Goal: Check status: Check status

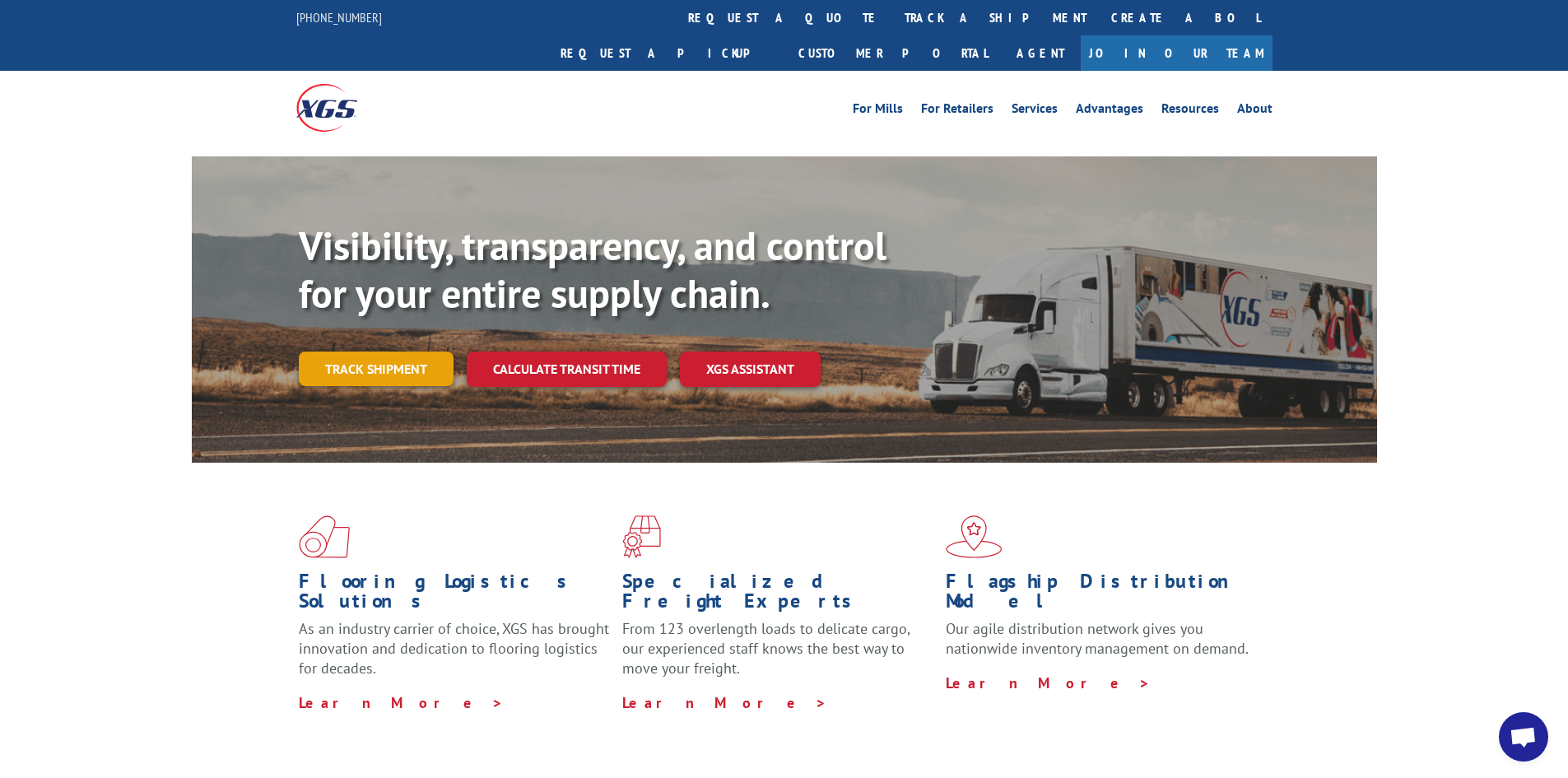
click at [373, 352] on link "Track shipment" at bounding box center [376, 369] width 155 height 34
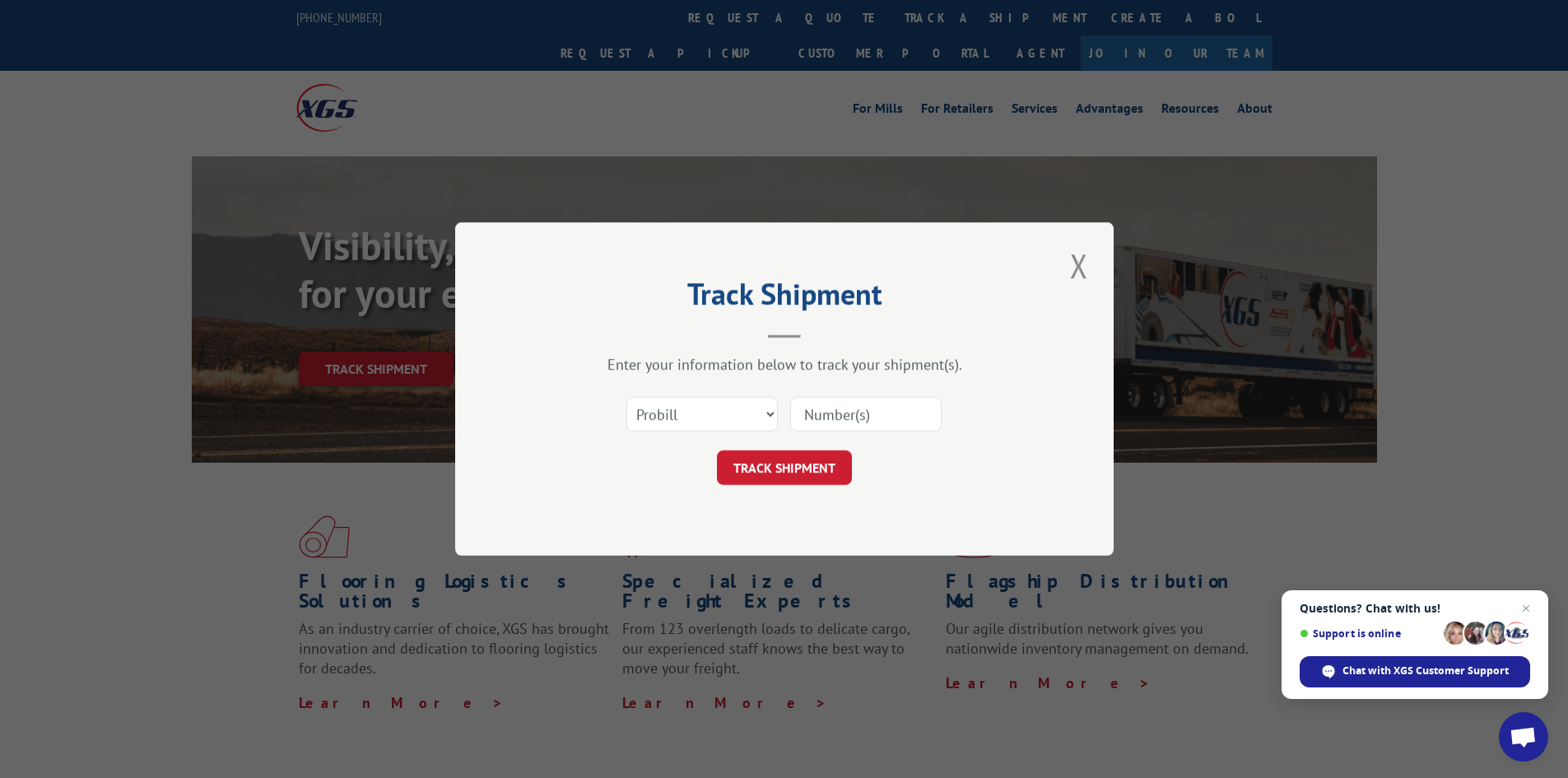
paste input "17545941"
type input "17545941"
click at [792, 470] on button "TRACK SHIPMENT" at bounding box center [784, 468] width 135 height 34
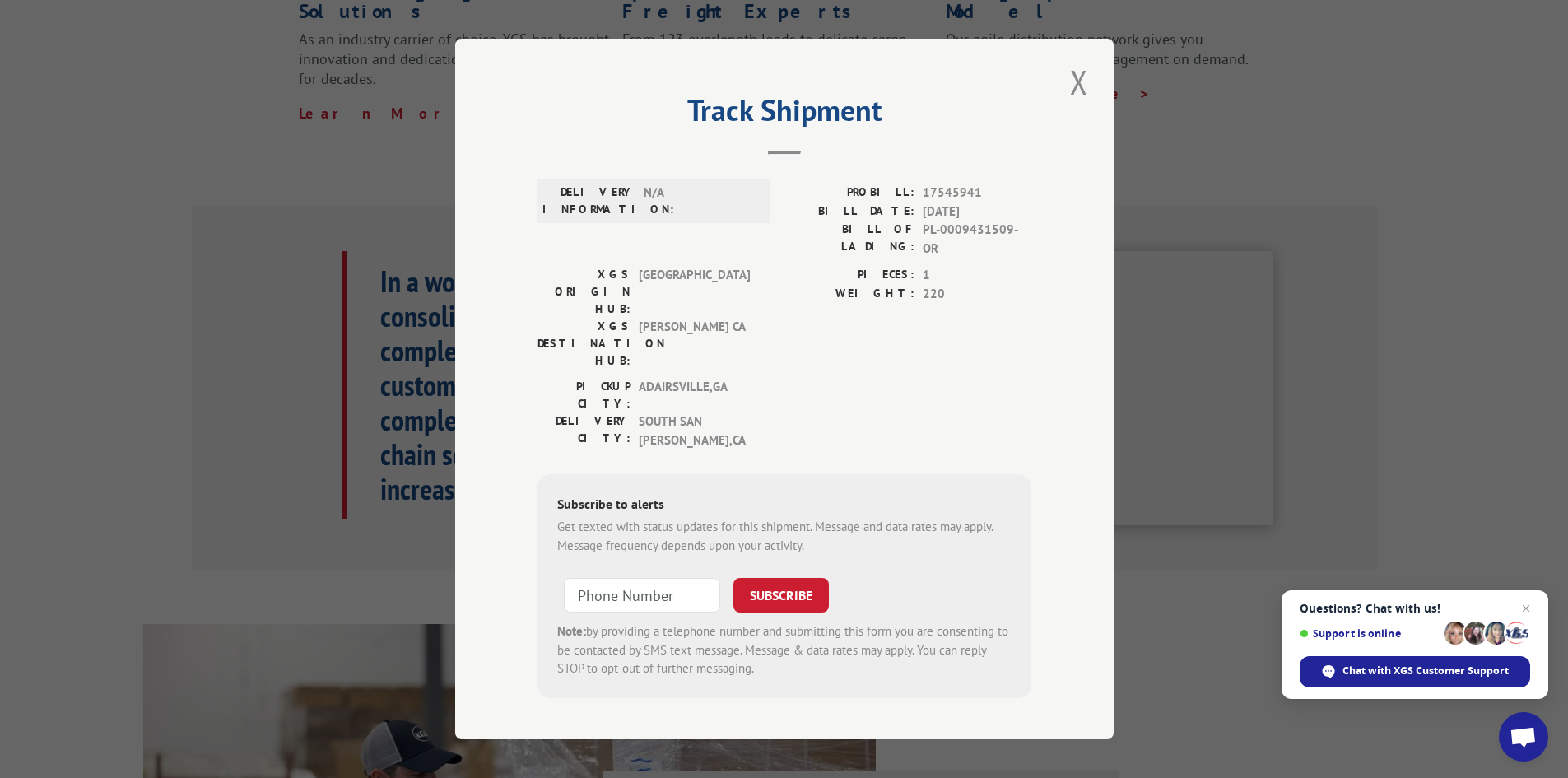
scroll to position [680, 0]
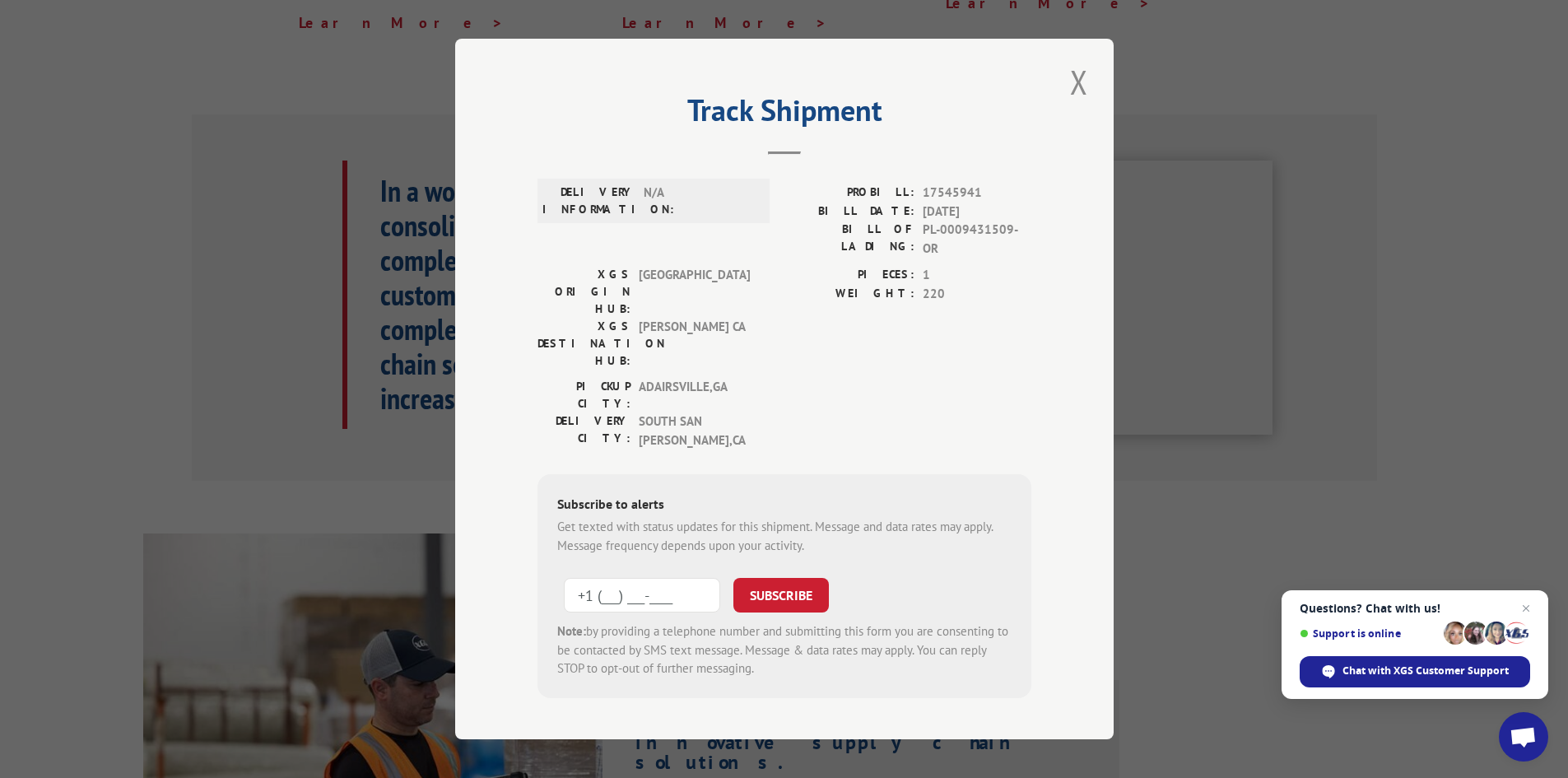
click at [630, 578] on input "+1 (___) ___-____" at bounding box center [642, 595] width 156 height 34
type input "[PHONE_NUMBER]"
click at [798, 578] on button "SUBSCRIBE" at bounding box center [782, 595] width 96 height 34
click at [1077, 90] on button "Close modal" at bounding box center [1079, 81] width 28 height 45
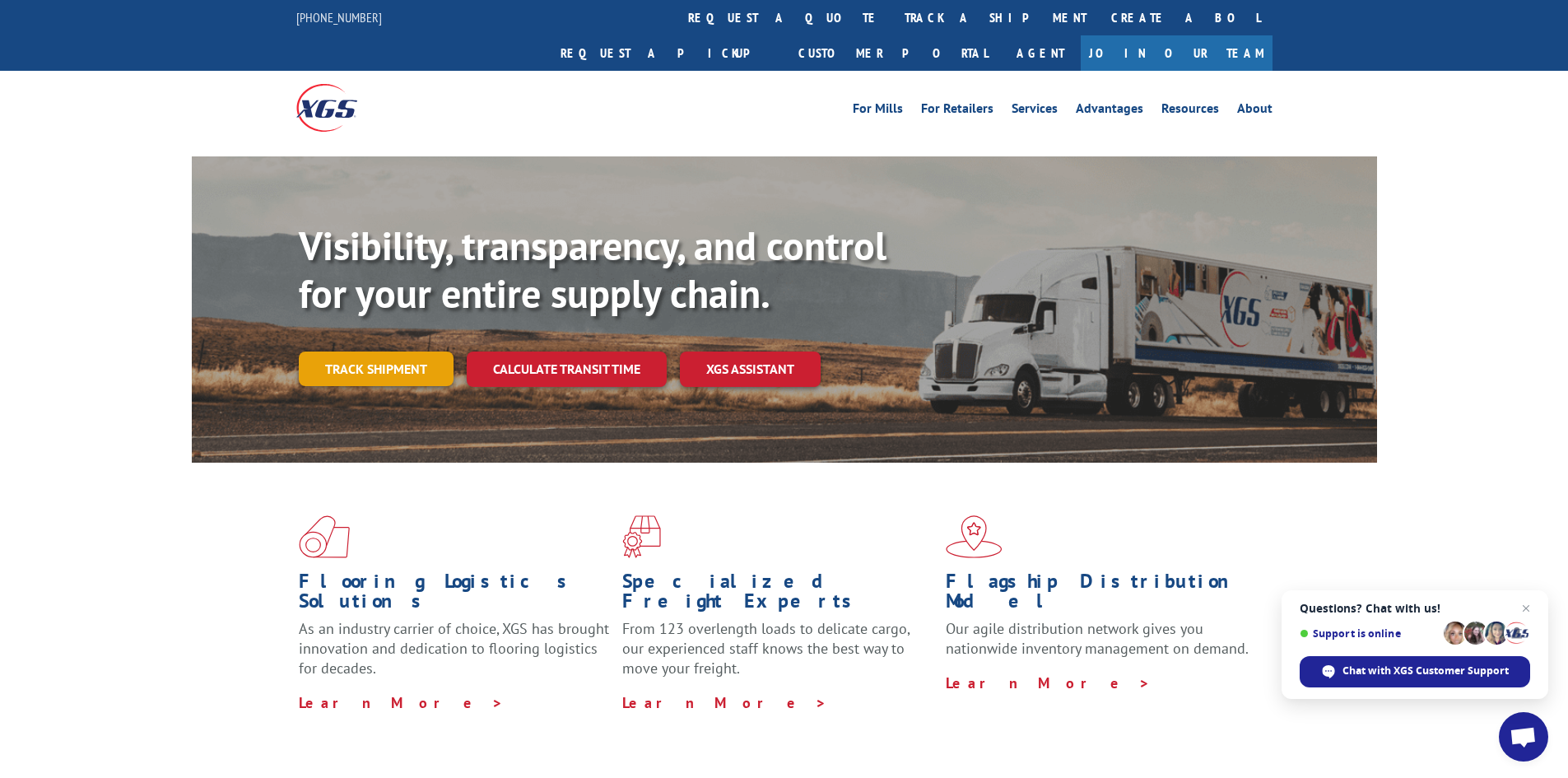
click at [373, 352] on link "Track shipment" at bounding box center [376, 369] width 155 height 34
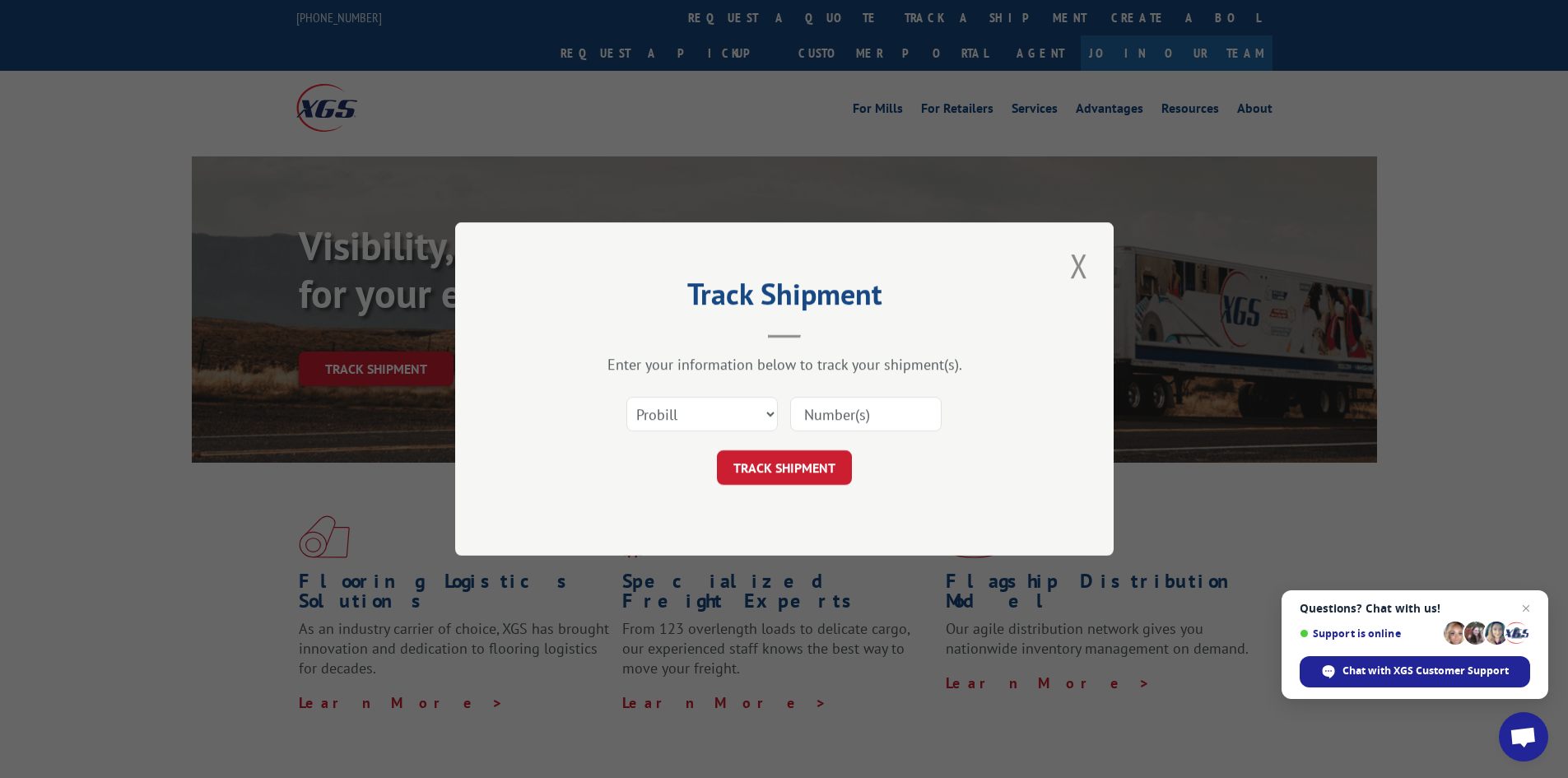
click at [837, 412] on input at bounding box center [866, 414] width 151 height 34
paste input "17545941"
type input "17545941"
click at [801, 470] on button "TRACK SHIPMENT" at bounding box center [784, 468] width 135 height 34
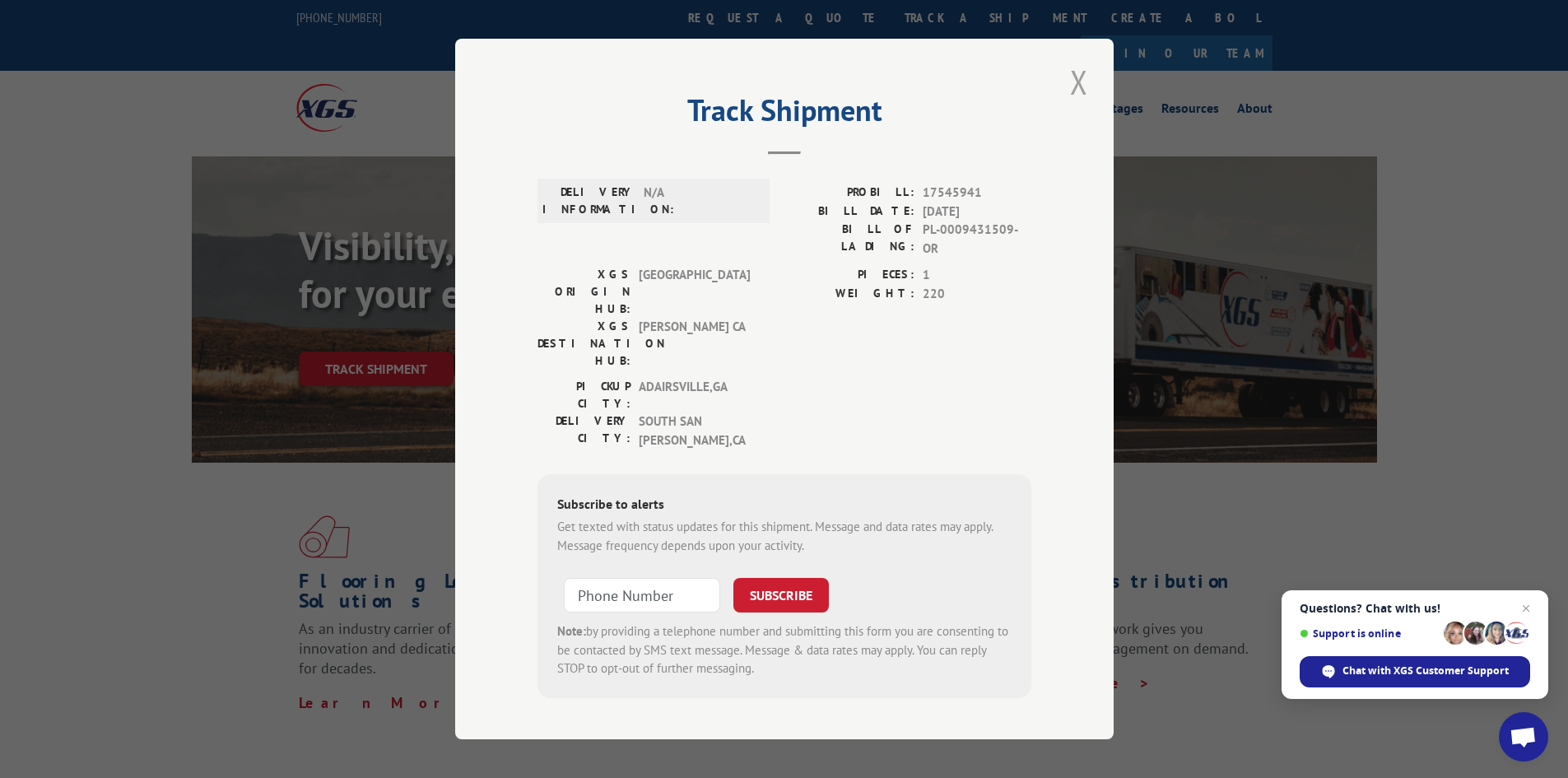
click at [1079, 79] on button "Close modal" at bounding box center [1079, 81] width 28 height 45
